Goal: Find specific page/section: Find specific page/section

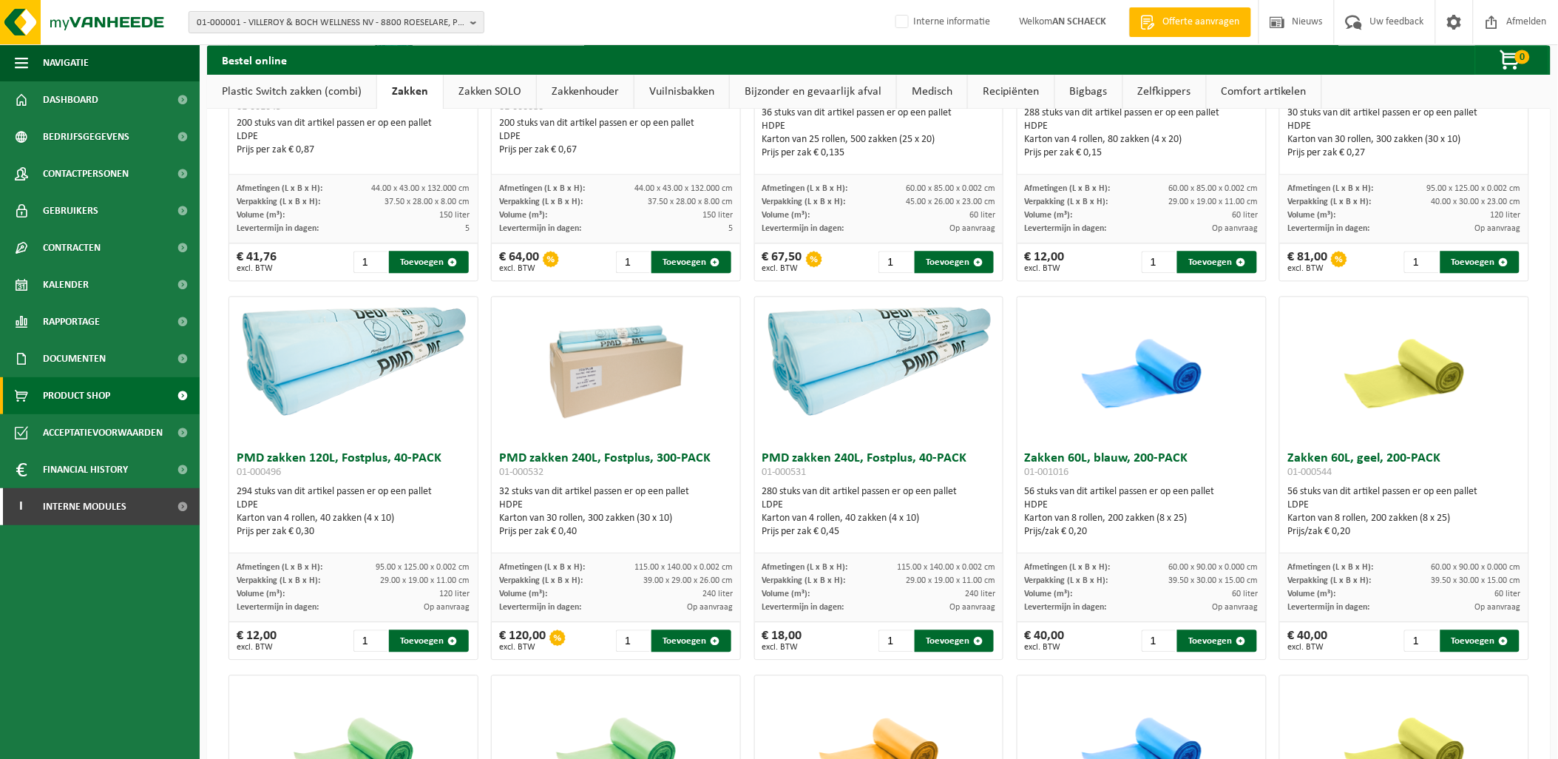
click at [400, 21] on span "01-000001 - VILLEROY & BOCH WELLNESS NV - 8800 ROESELARE, POPULIERSTRAAT 1" at bounding box center [331, 23] width 268 height 22
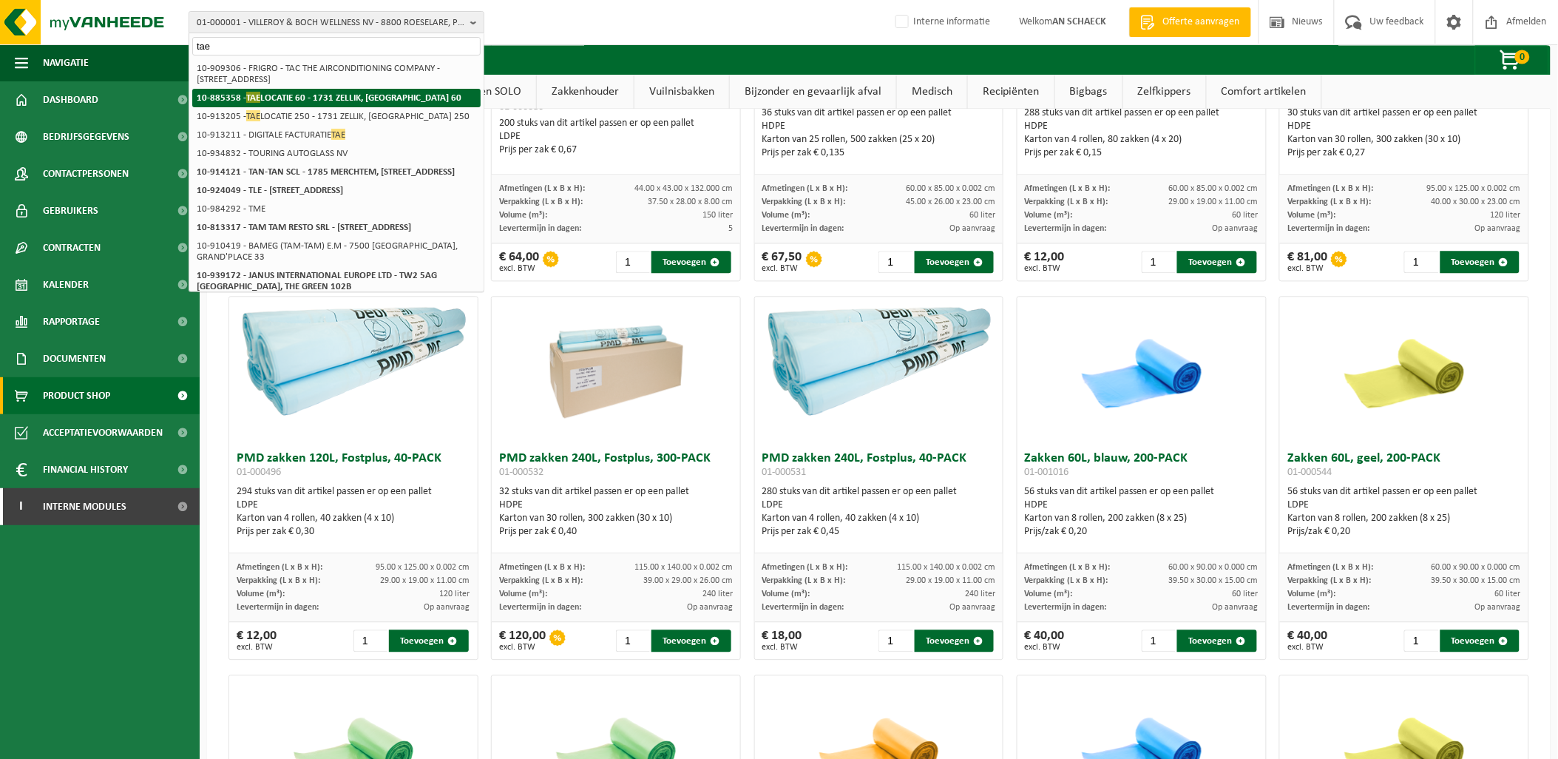
type input "tae"
click at [277, 106] on li "10-885358 - TAE LOCATIE 60 - 1731 ZELLIK, ZONE 1 RESEARCH PARK 60" at bounding box center [336, 98] width 288 height 18
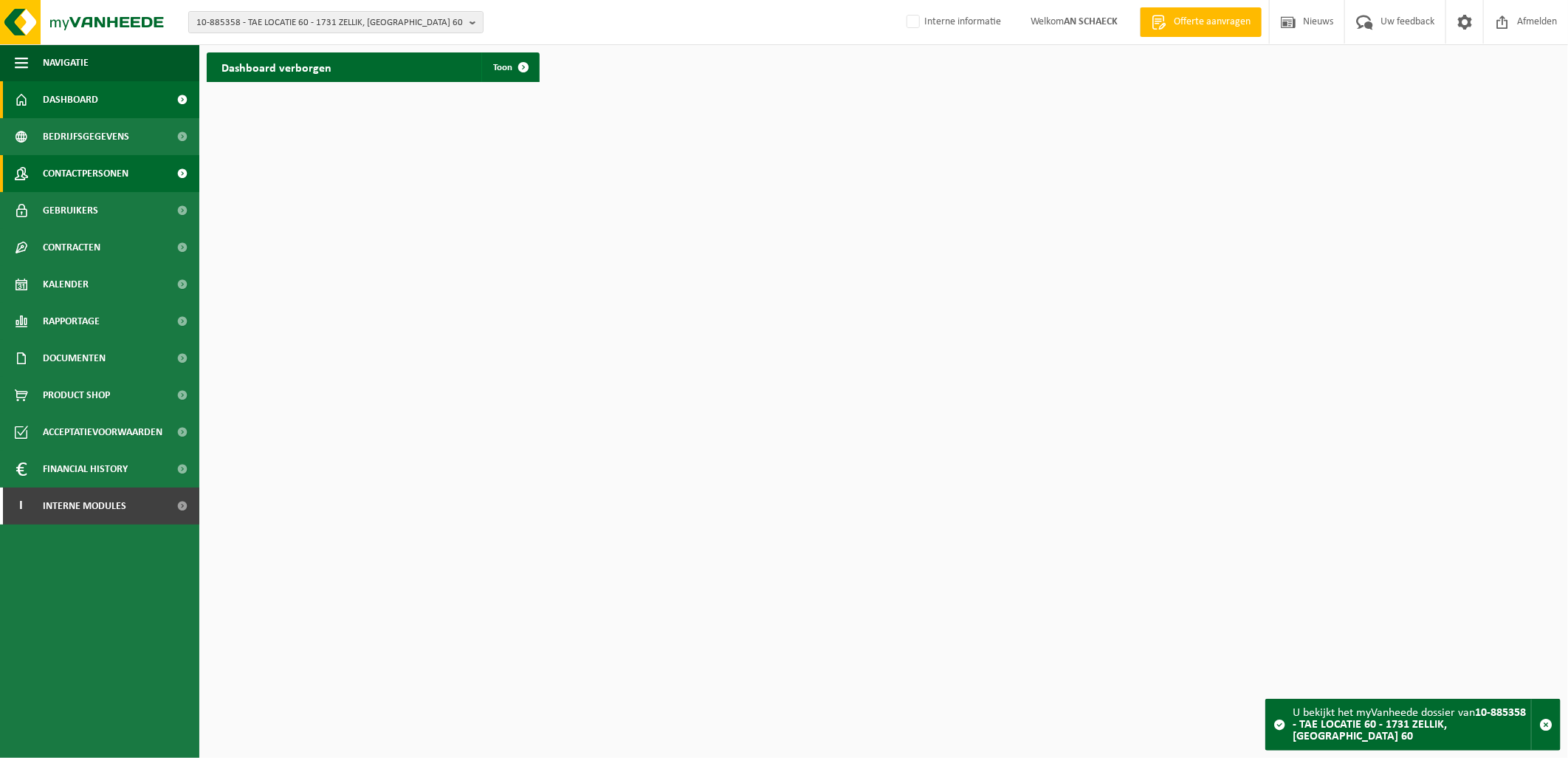
click at [90, 177] on span "Contactpersonen" at bounding box center [86, 173] width 86 height 37
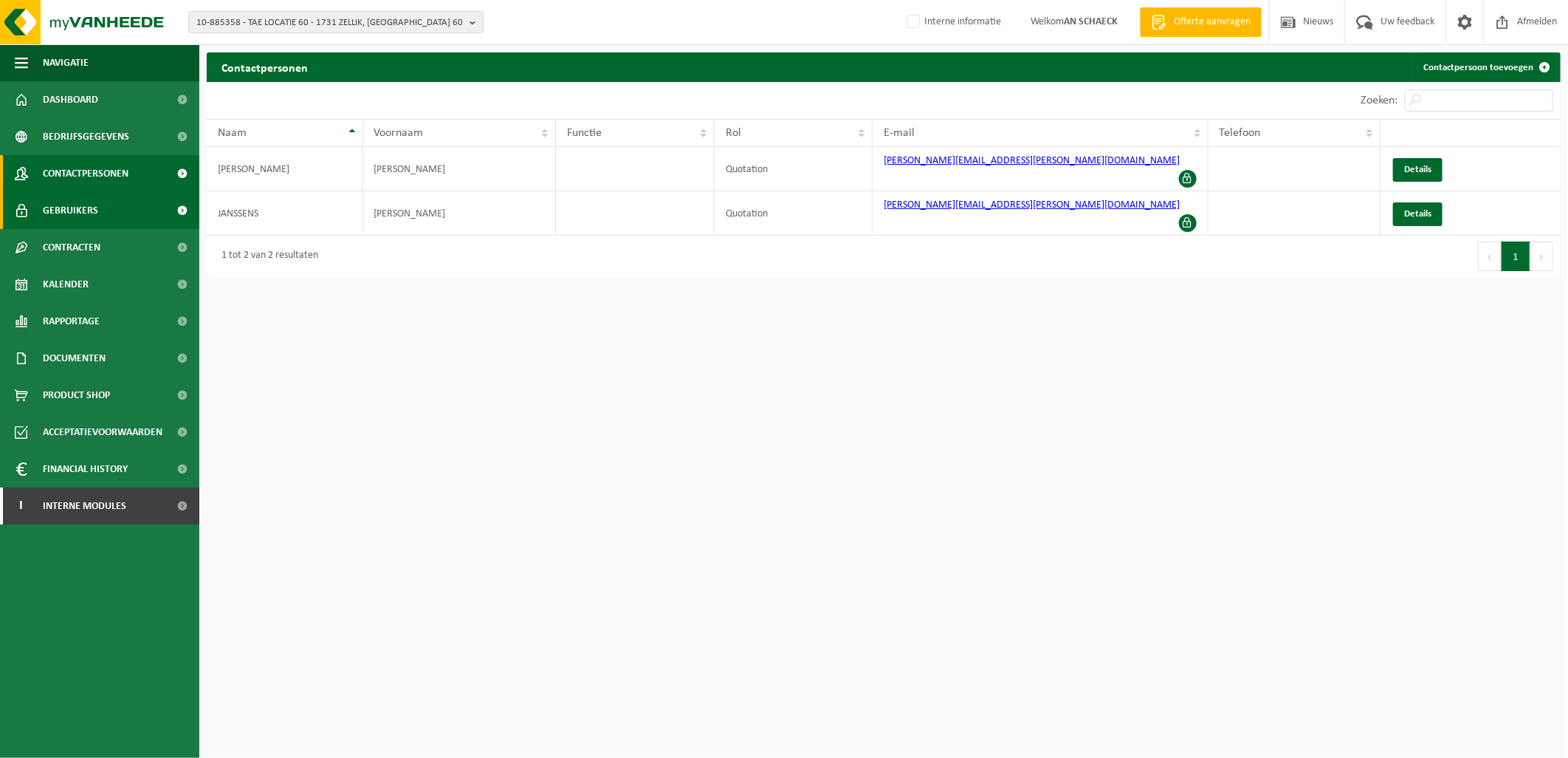
click at [83, 211] on span "Gebruikers" at bounding box center [70, 210] width 55 height 37
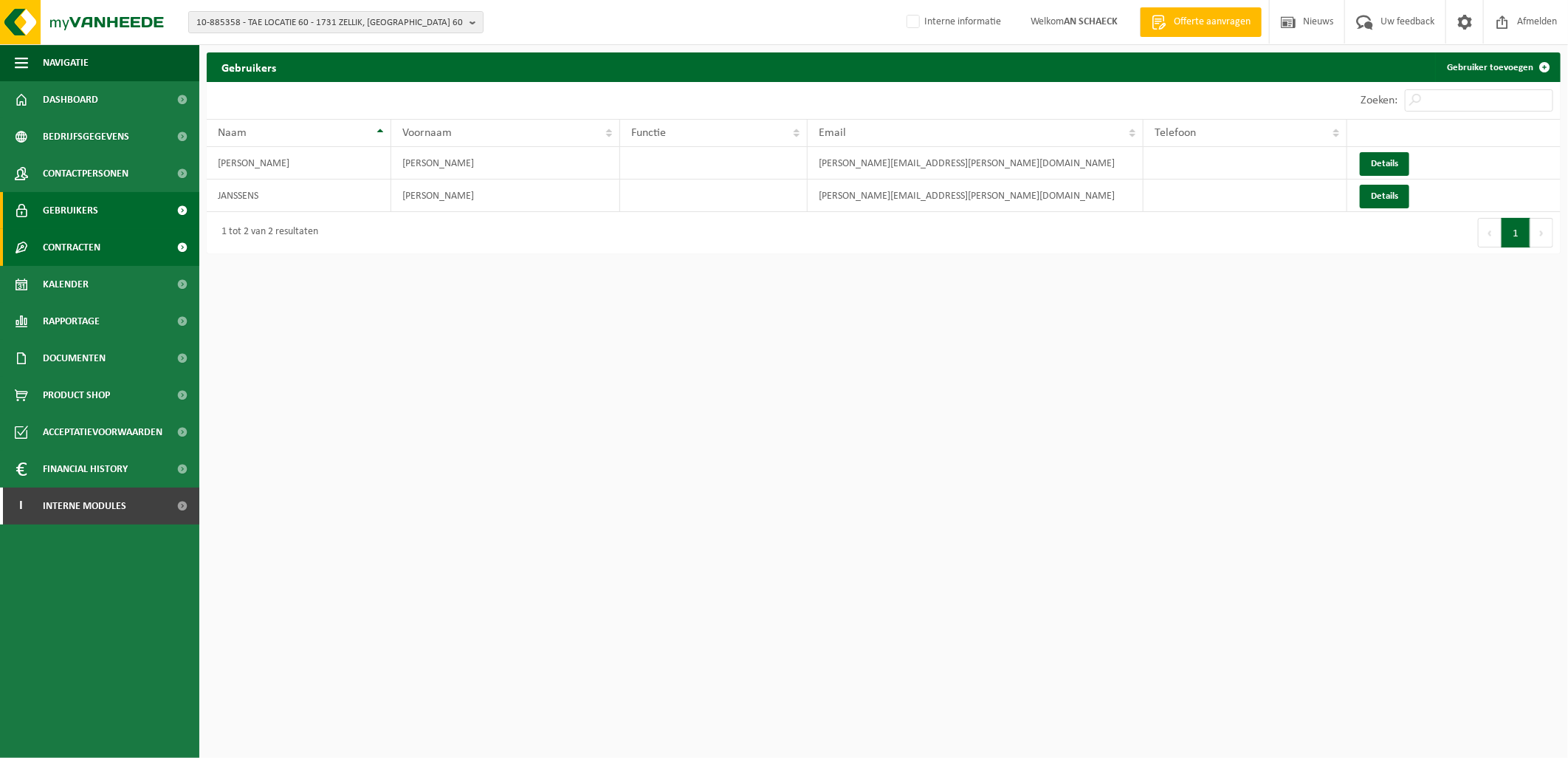
click at [81, 246] on span "Contracten" at bounding box center [72, 247] width 58 height 37
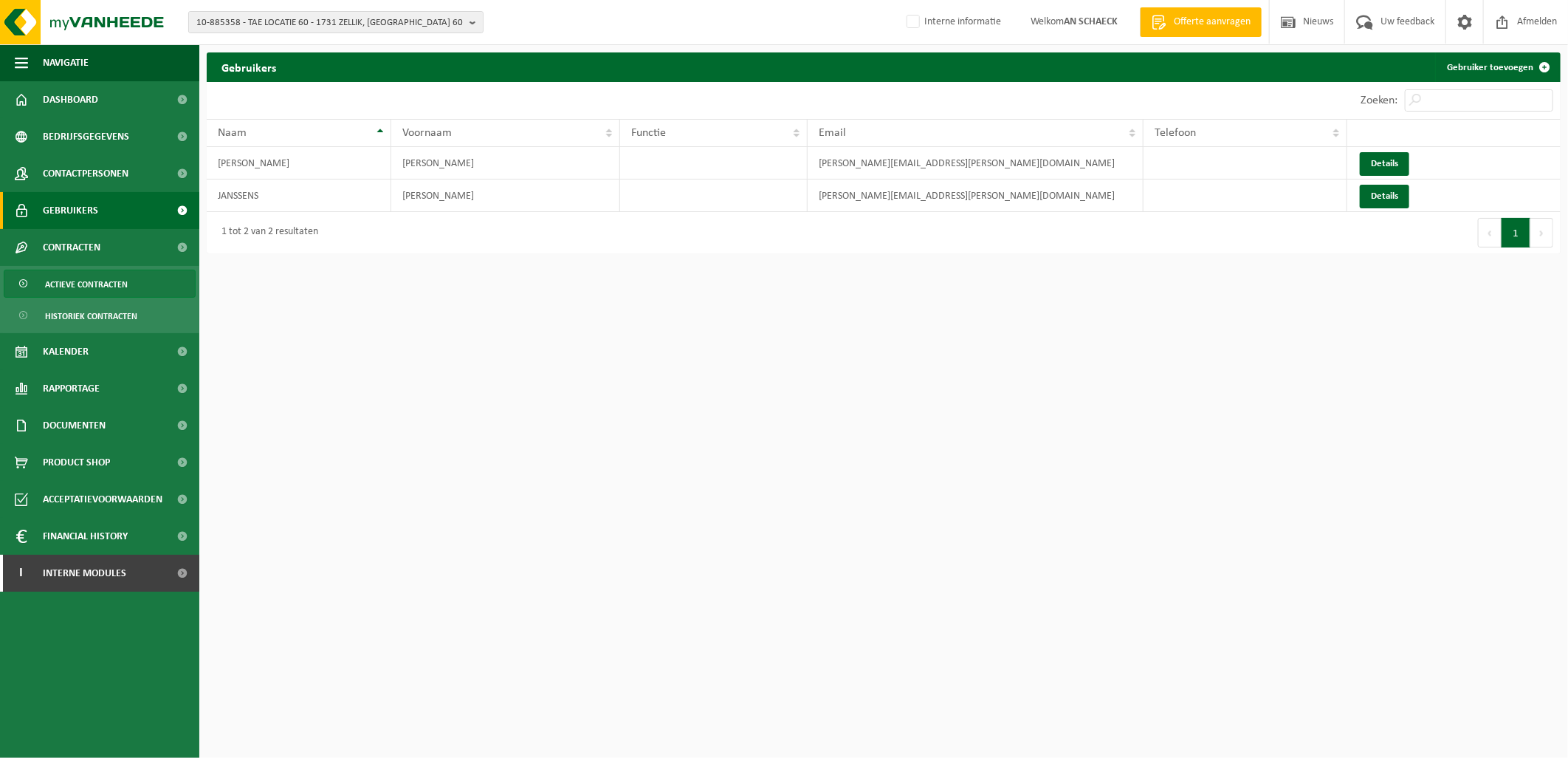
click at [91, 277] on span "Actieve contracten" at bounding box center [86, 285] width 83 height 28
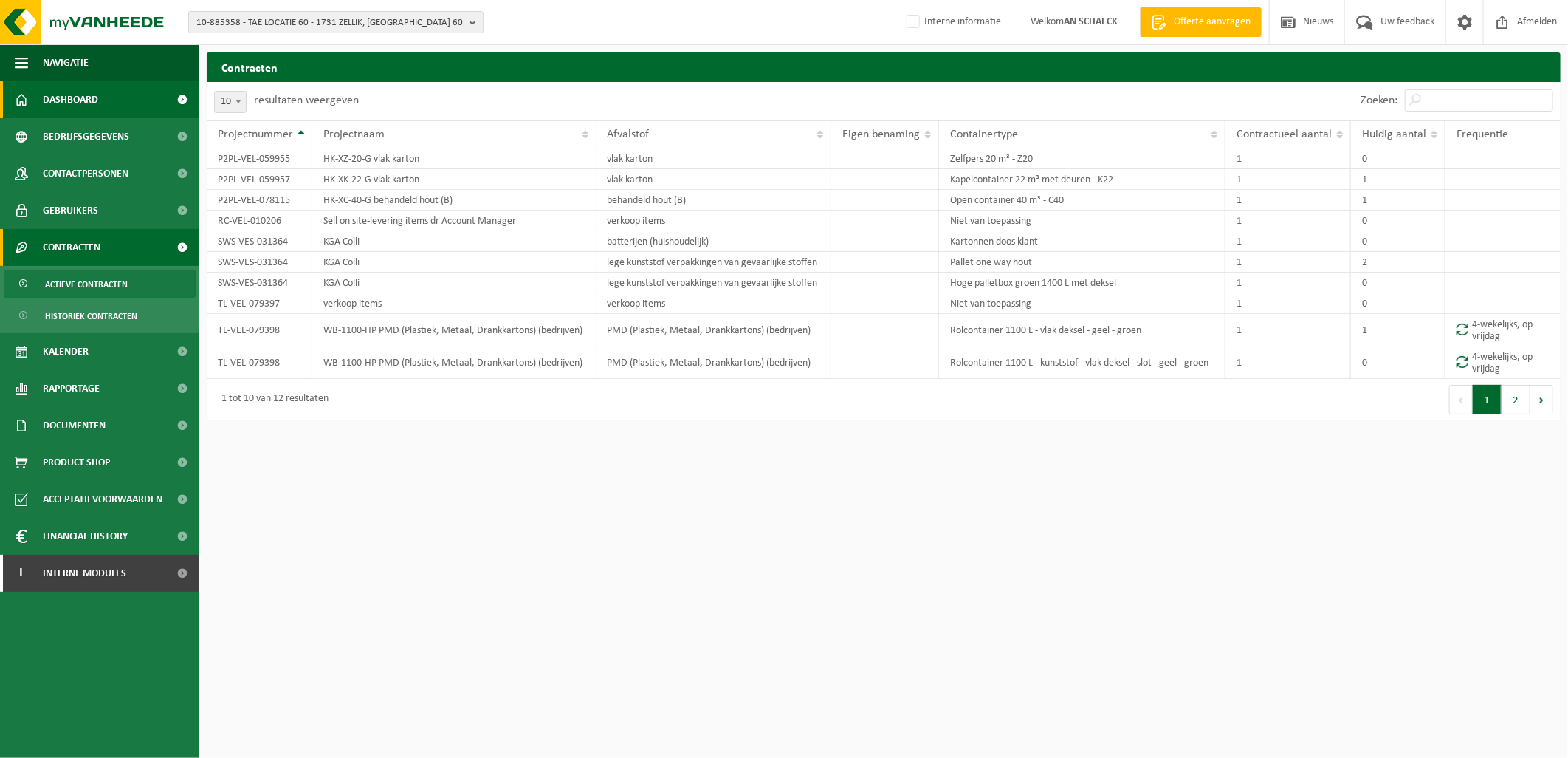
click at [100, 101] on link "Dashboard" at bounding box center [100, 99] width 200 height 37
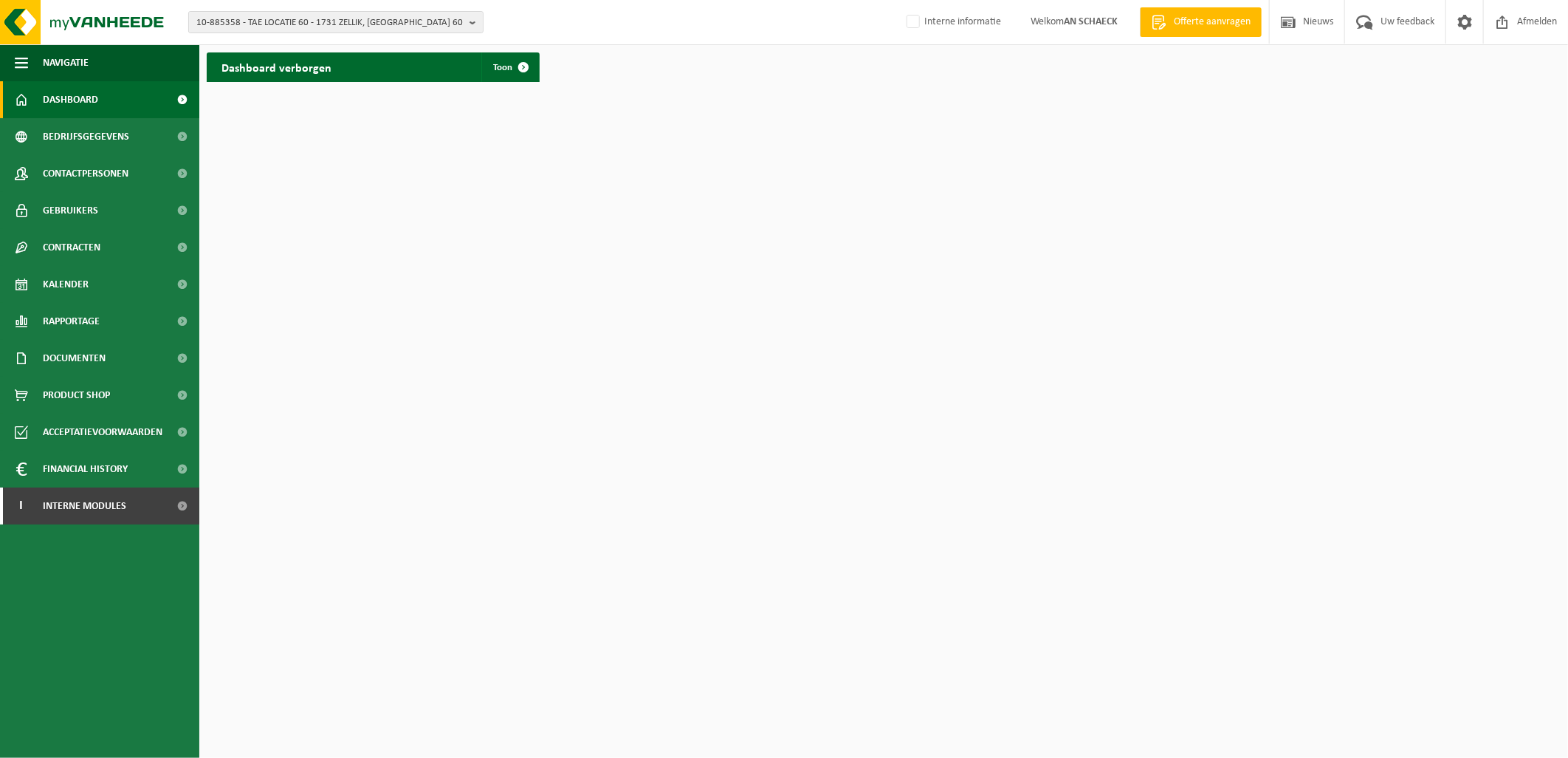
click at [385, 64] on div "Dashboard verborgen Toon" at bounding box center [373, 68] width 333 height 30
click at [528, 64] on span at bounding box center [523, 68] width 30 height 30
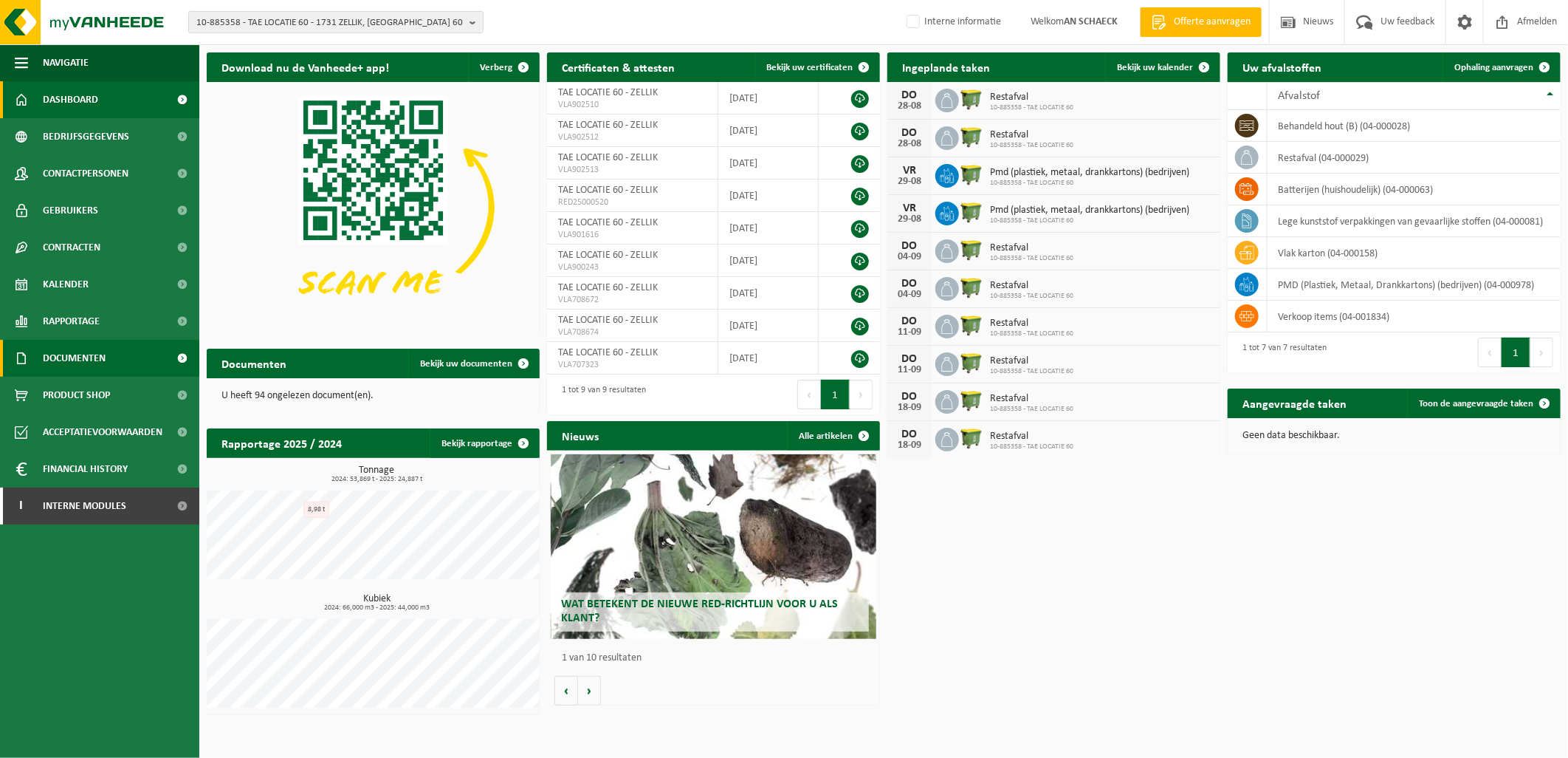
click at [91, 344] on span "Documenten" at bounding box center [74, 358] width 63 height 37
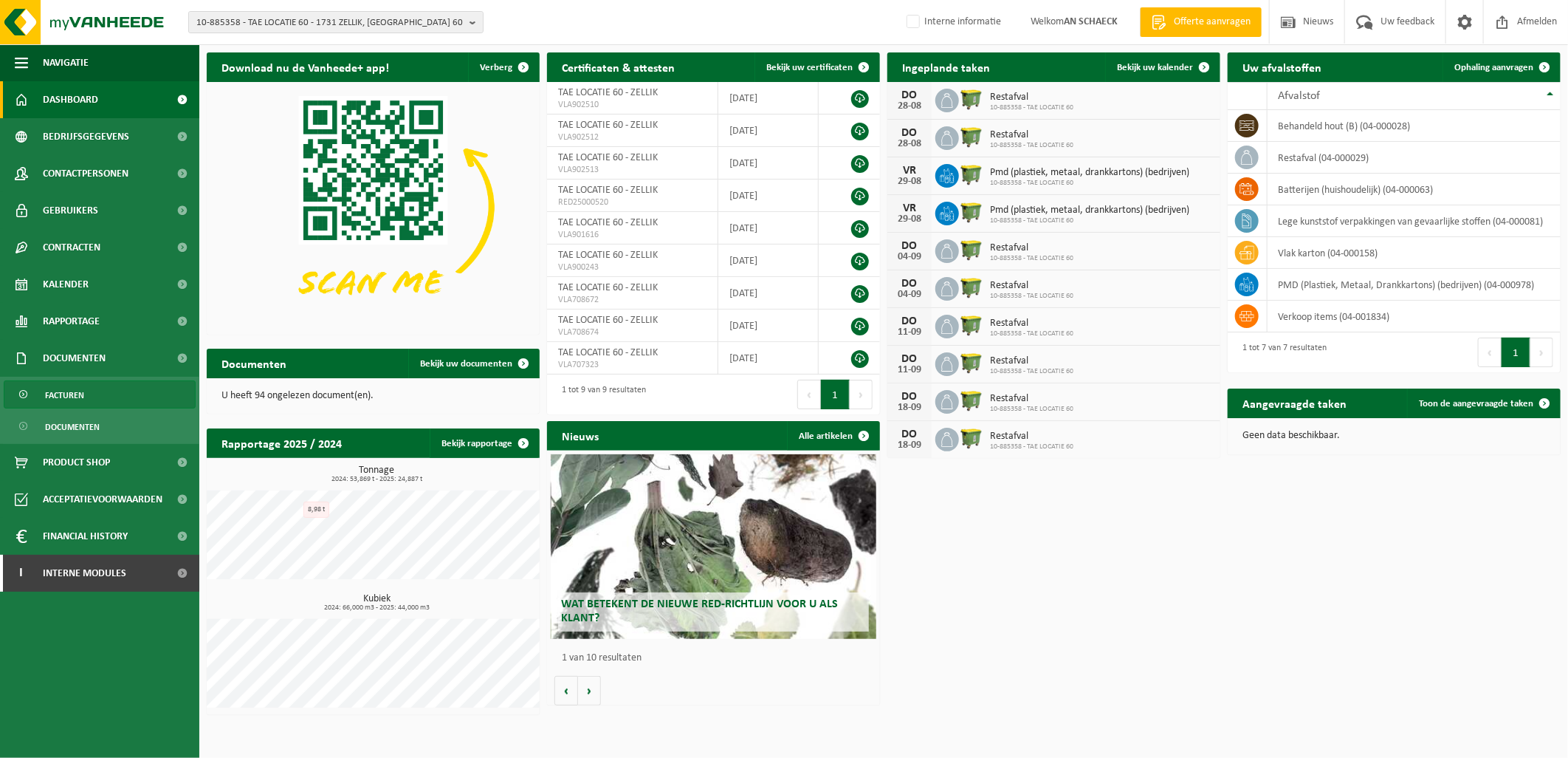
click at [69, 389] on span "Facturen" at bounding box center [64, 395] width 39 height 28
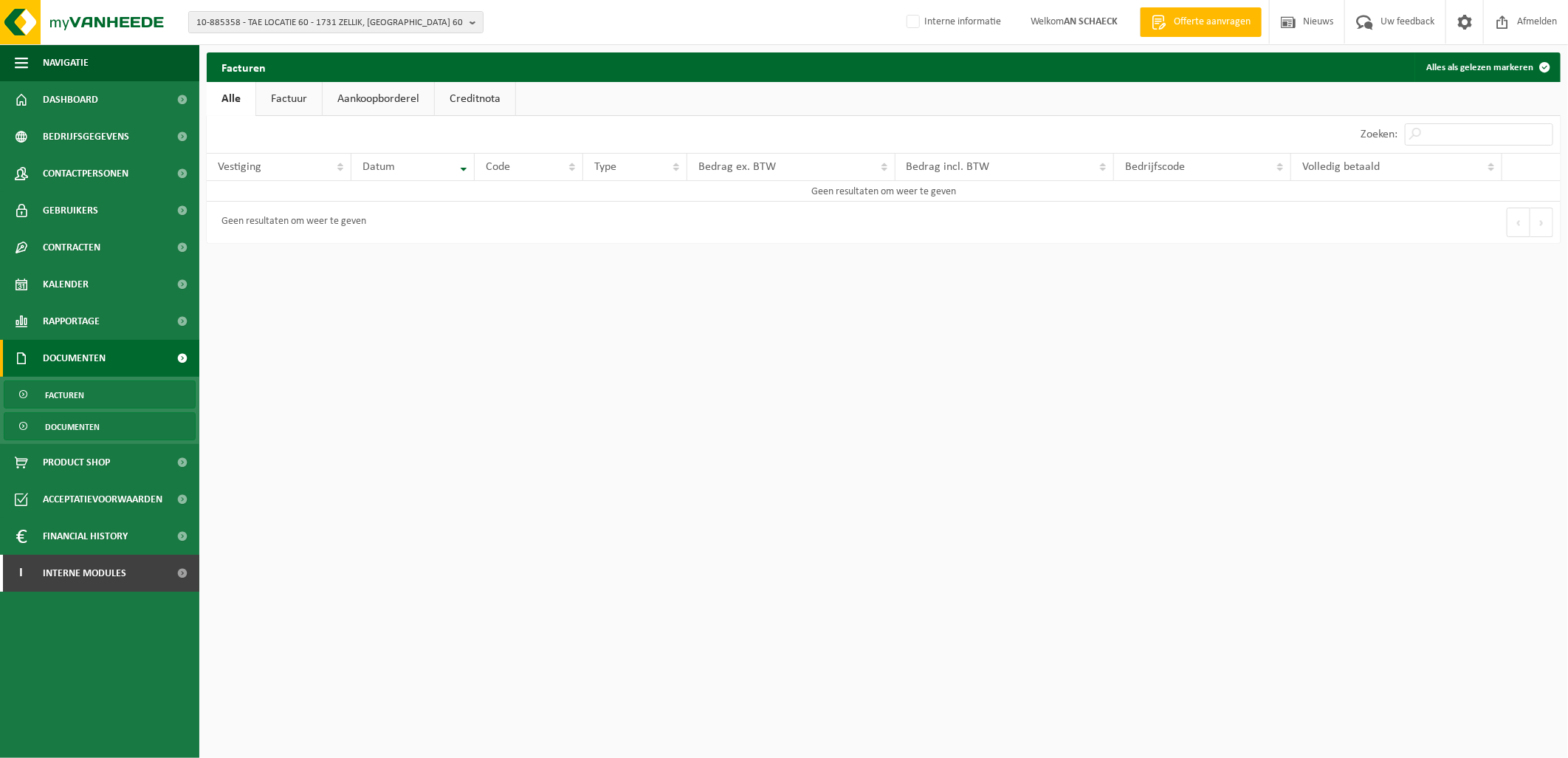
click at [82, 426] on span "Documenten" at bounding box center [72, 426] width 55 height 28
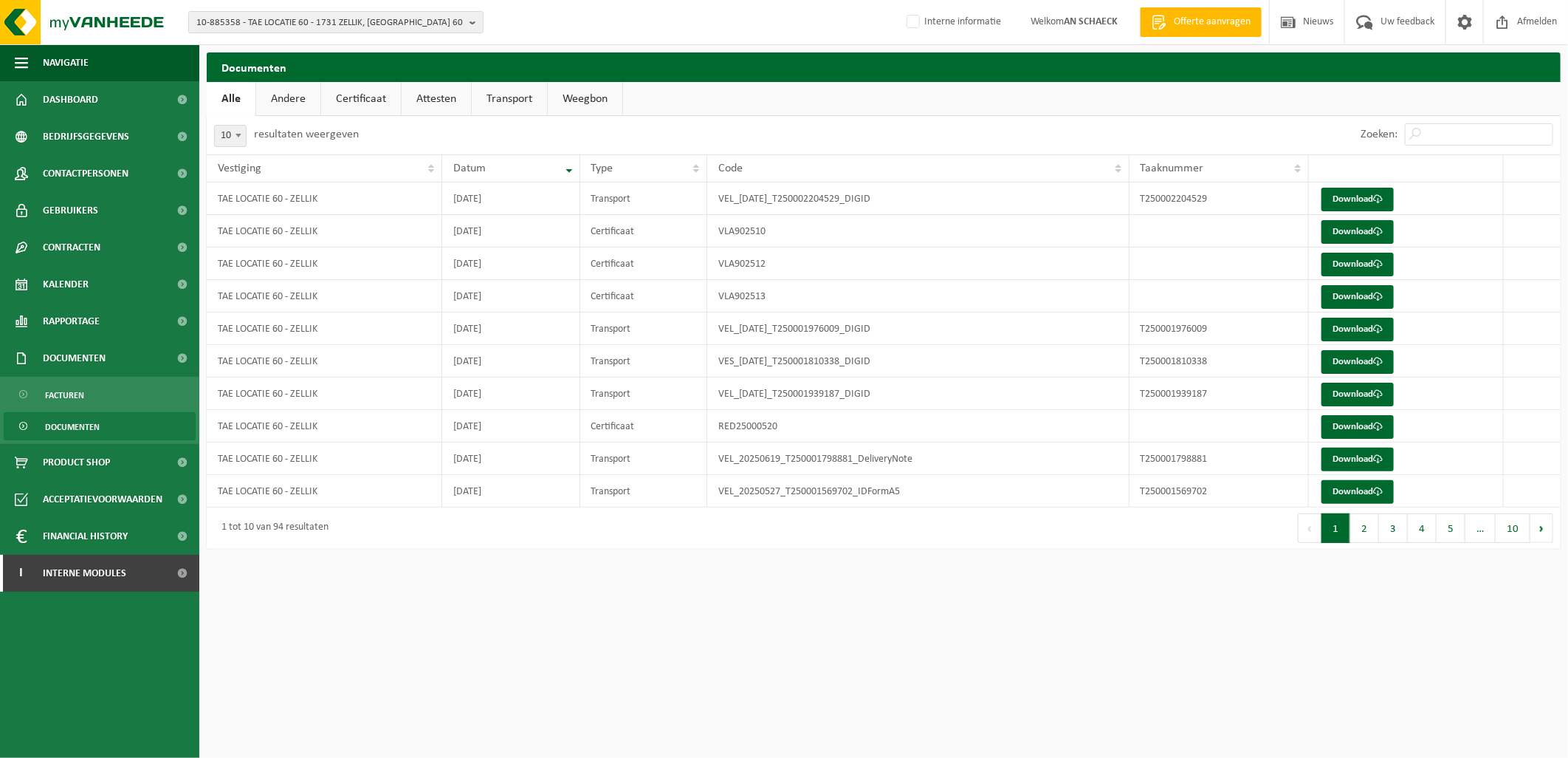
drag, startPoint x: 285, startPoint y: 98, endPoint x: 321, endPoint y: 111, distance: 38.3
click at [285, 100] on link "Andere" at bounding box center [288, 99] width 64 height 34
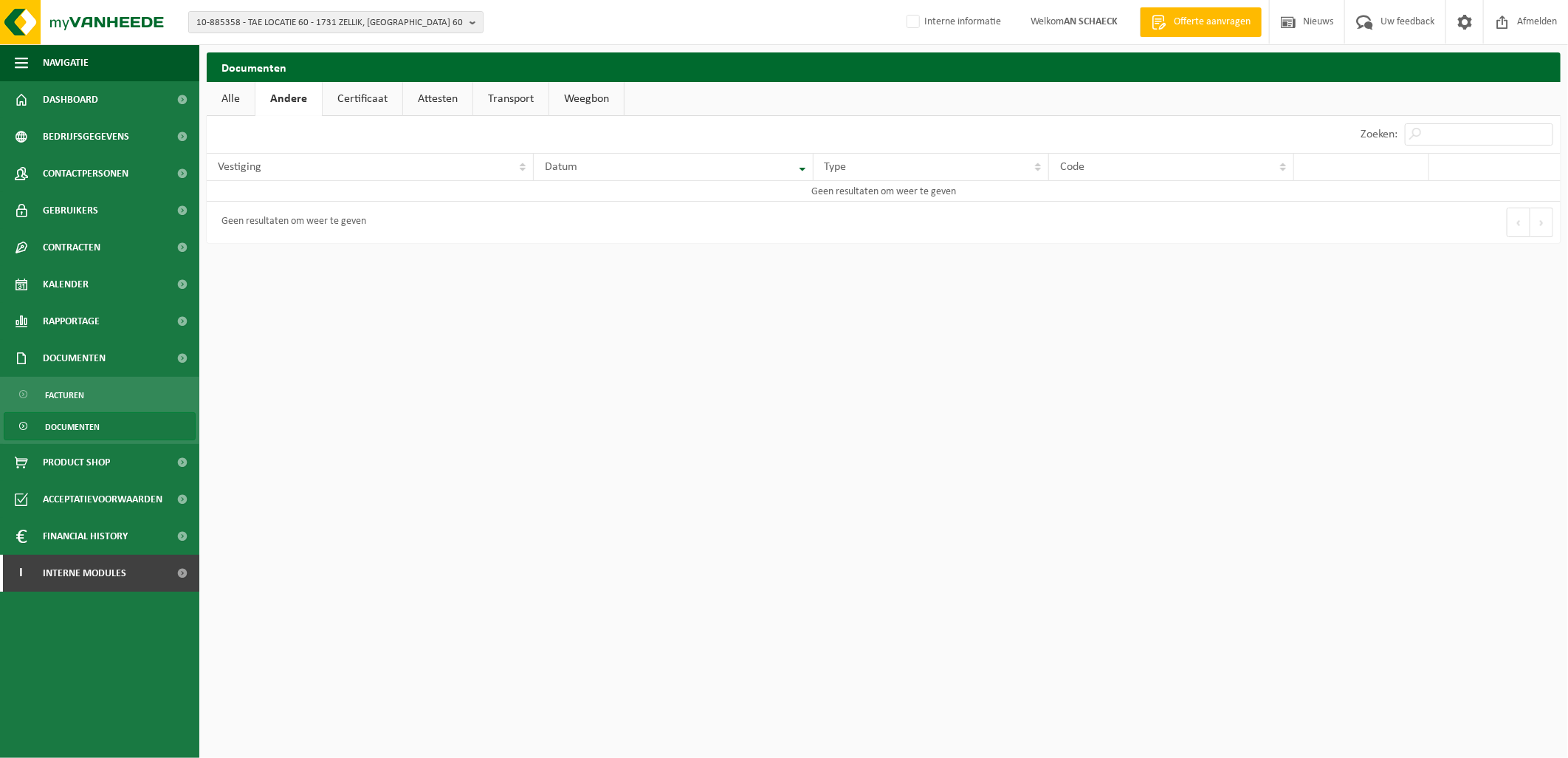
drag, startPoint x: 357, startPoint y: 101, endPoint x: 364, endPoint y: 104, distance: 7.6
click at [357, 101] on link "Certificaat" at bounding box center [362, 99] width 80 height 34
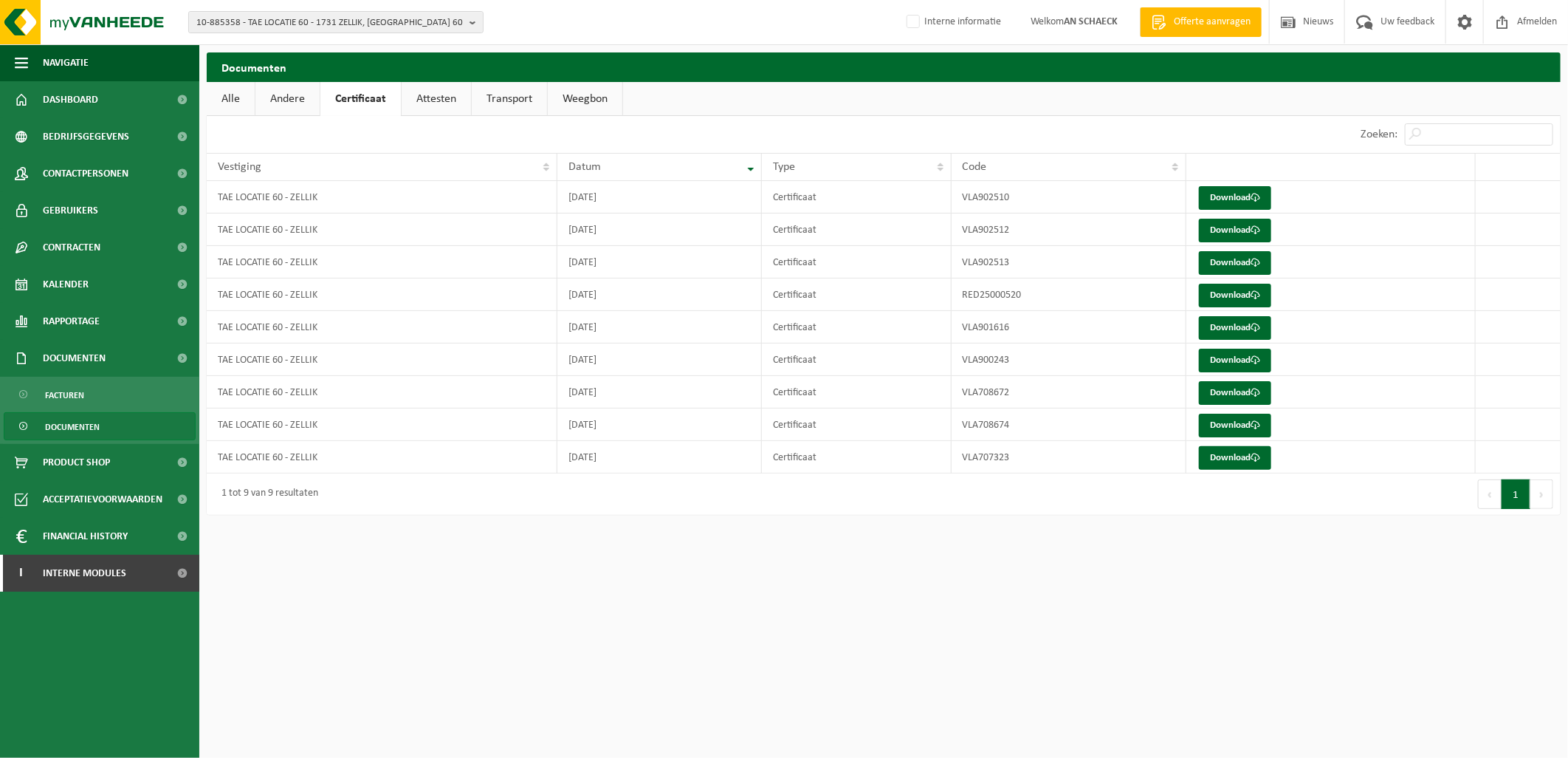
click at [432, 102] on link "Attesten" at bounding box center [436, 99] width 70 height 34
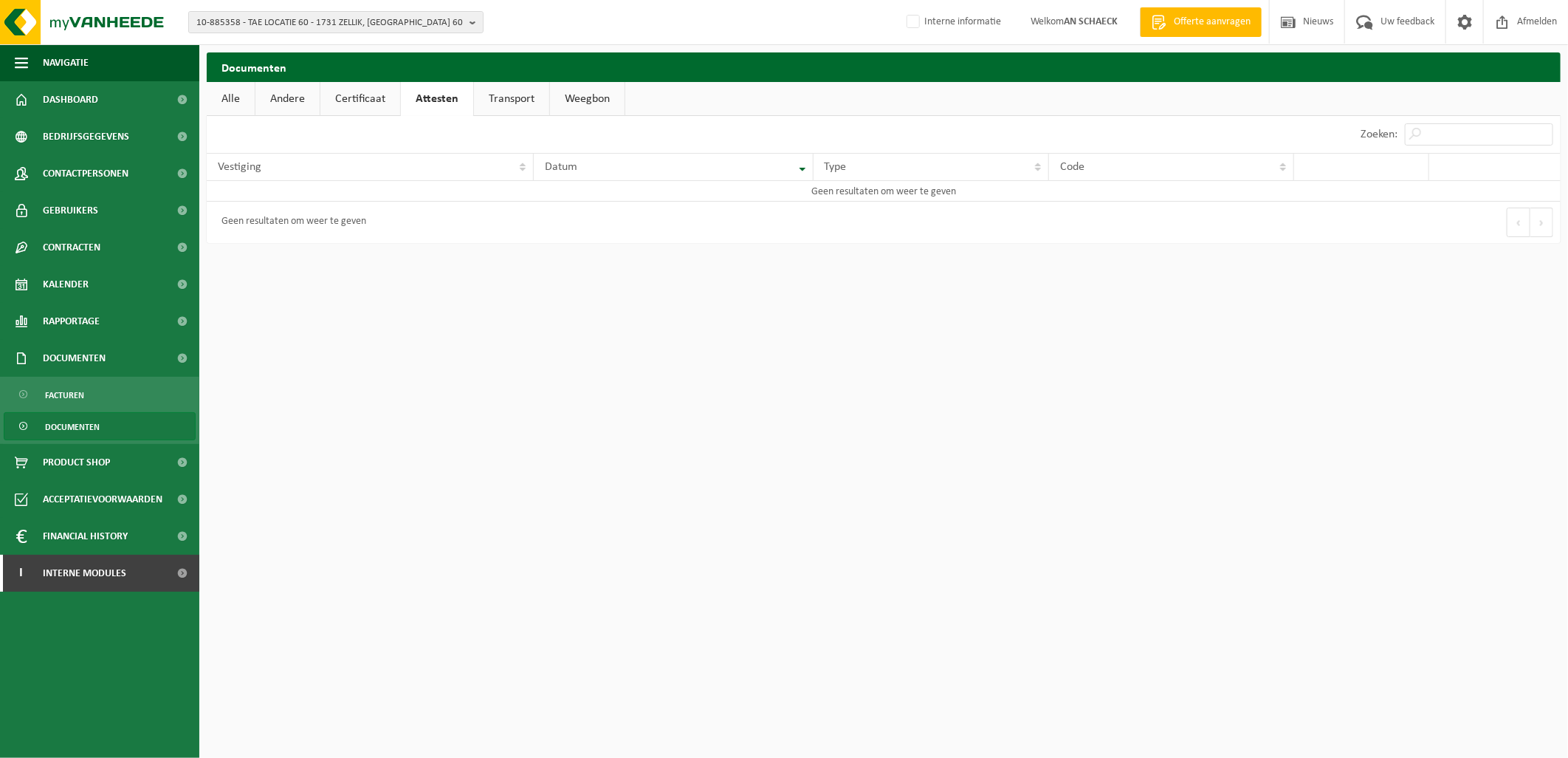
click at [517, 99] on link "Transport" at bounding box center [511, 99] width 75 height 34
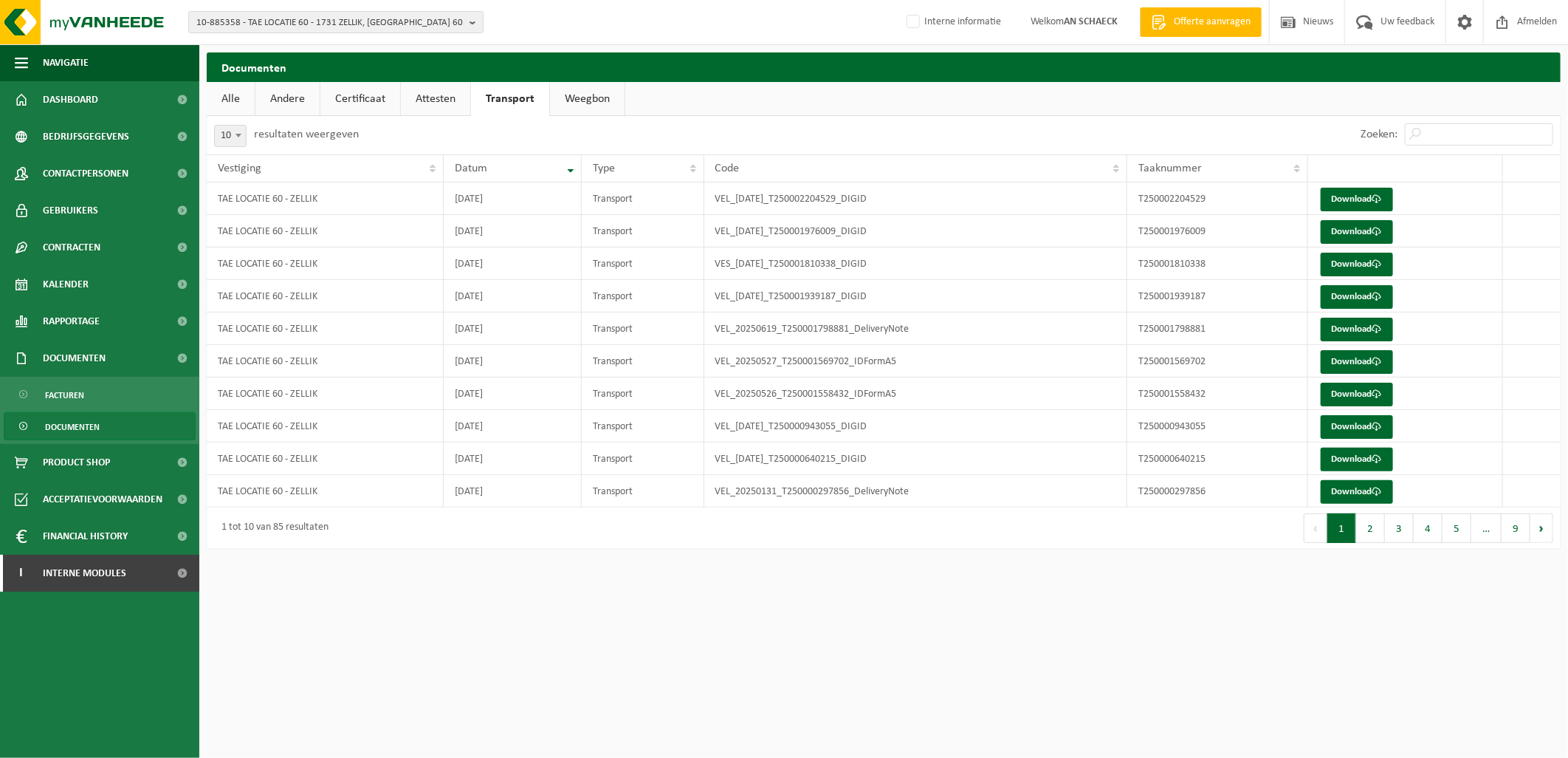
click at [594, 102] on link "Weegbon" at bounding box center [587, 99] width 75 height 34
